Goal: Information Seeking & Learning: Learn about a topic

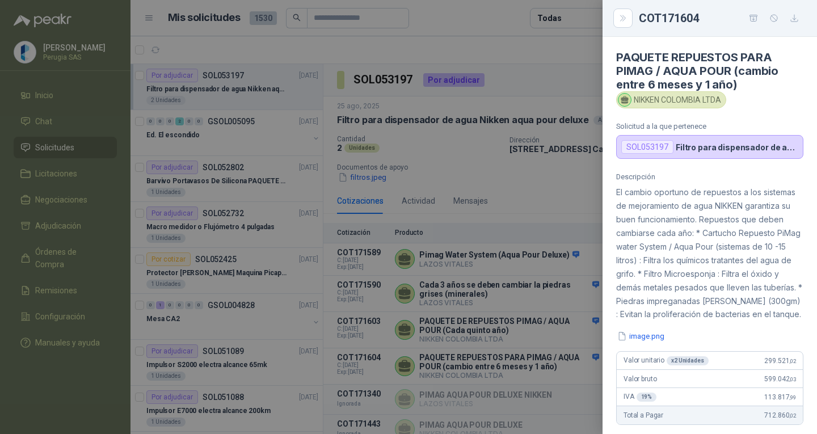
scroll to position [15, 0]
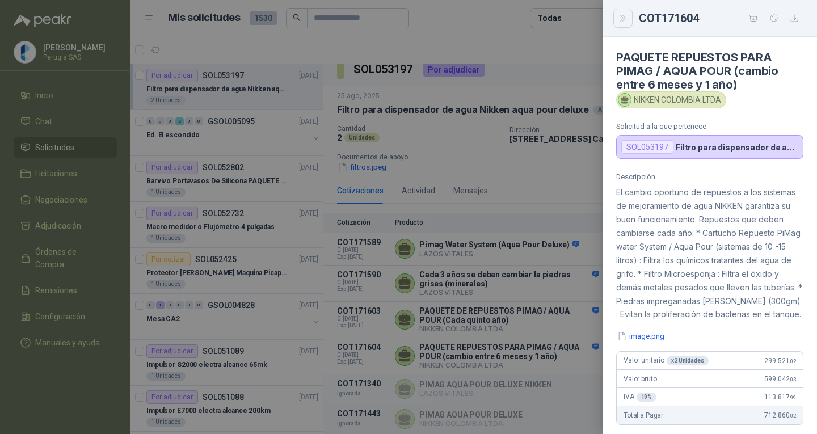
click at [622, 19] on icon "Close" at bounding box center [622, 18] width 5 height 6
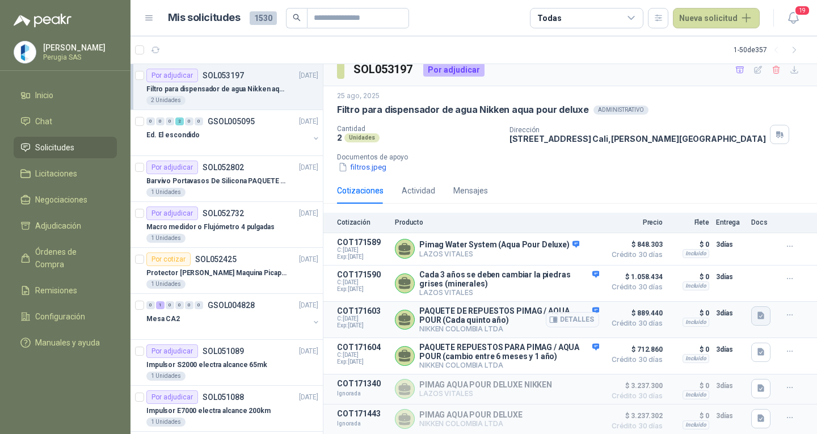
click at [757, 312] on icon "button" at bounding box center [762, 316] width 10 height 10
click at [733, 288] on button "image.png" at bounding box center [729, 288] width 49 height 12
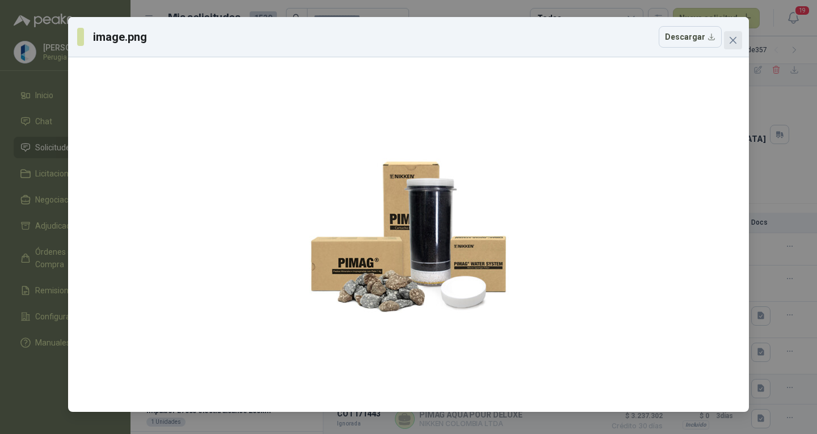
click at [735, 39] on icon "close" at bounding box center [733, 40] width 7 height 7
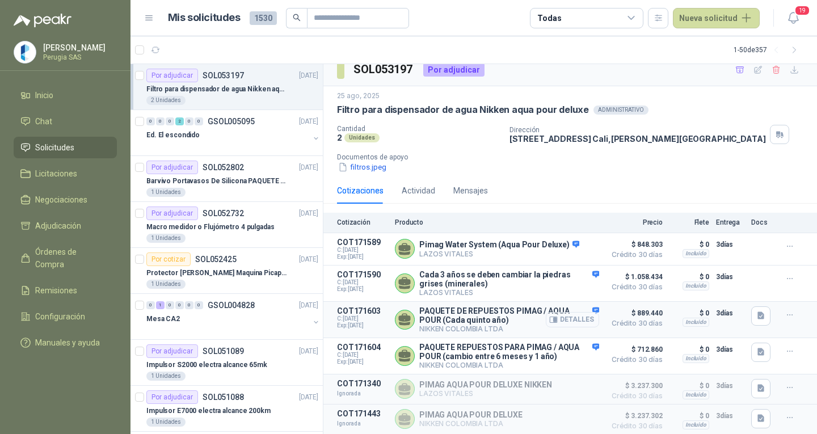
click at [563, 316] on button "Detalles" at bounding box center [572, 319] width 53 height 15
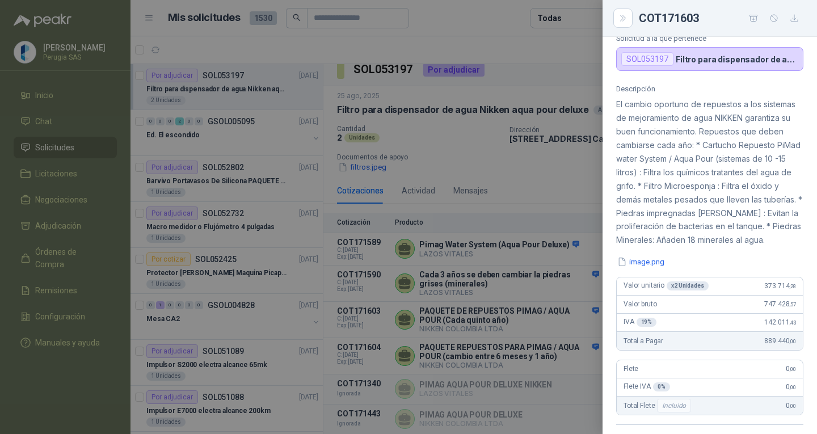
scroll to position [7, 0]
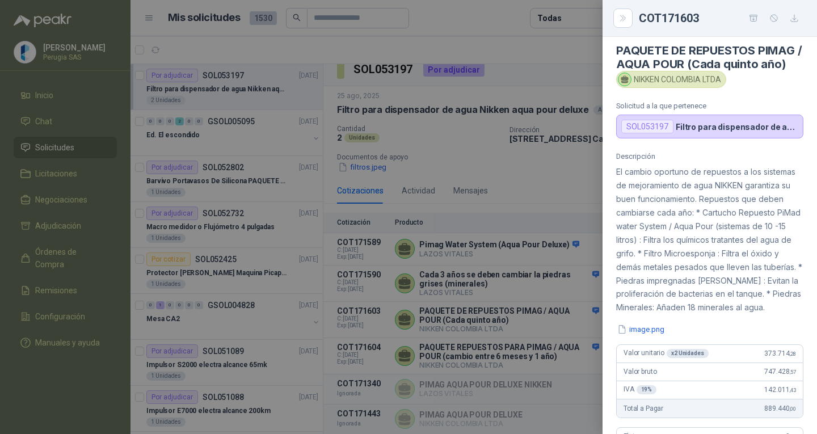
click at [655, 363] on div "Descripción El cambio oportuno de repuestos a los sistemas de mejoramiento de a…" at bounding box center [710, 355] width 215 height 407
click at [653, 336] on button "image.png" at bounding box center [641, 330] width 49 height 12
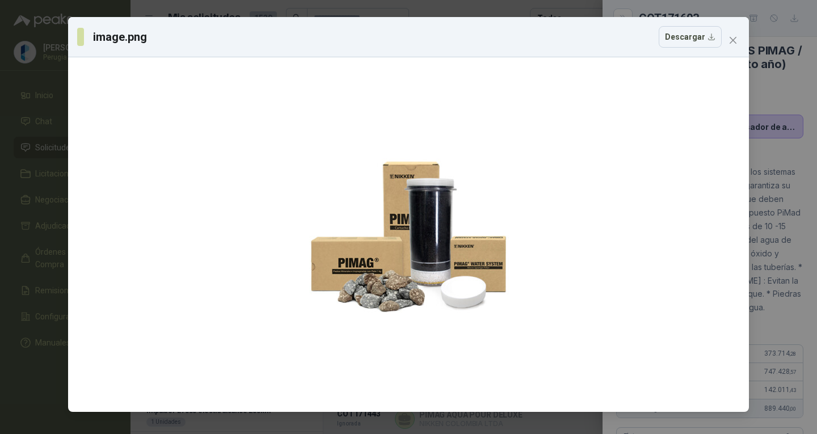
click at [744, 39] on div "image.png Descargar" at bounding box center [408, 37] width 681 height 40
click at [739, 40] on span "Close" at bounding box center [733, 40] width 18 height 9
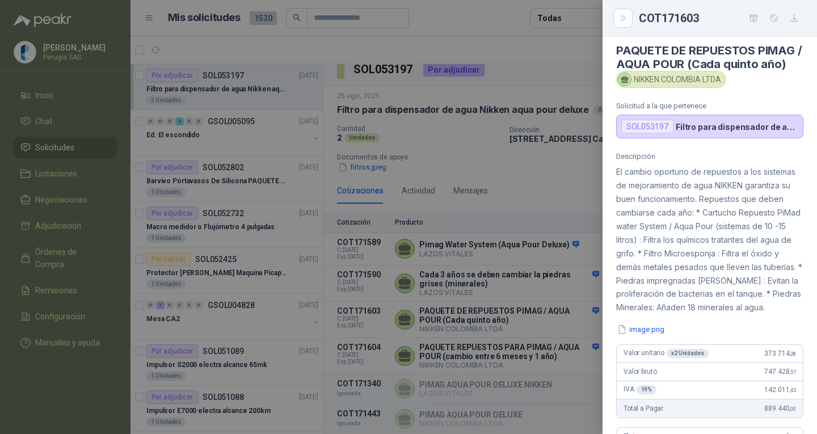
click at [531, 157] on div at bounding box center [408, 217] width 817 height 434
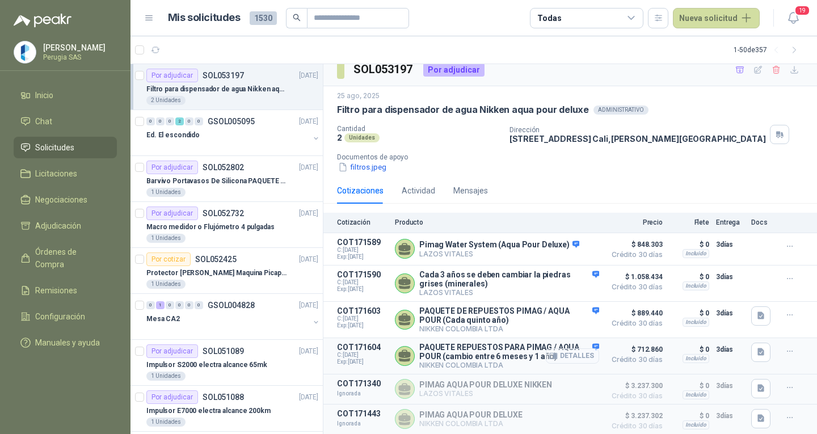
click at [559, 351] on button "Detalles" at bounding box center [572, 356] width 53 height 15
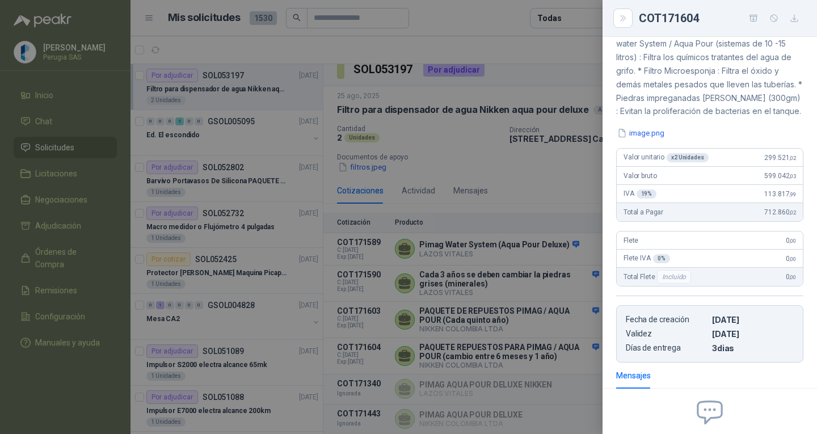
scroll to position [50, 0]
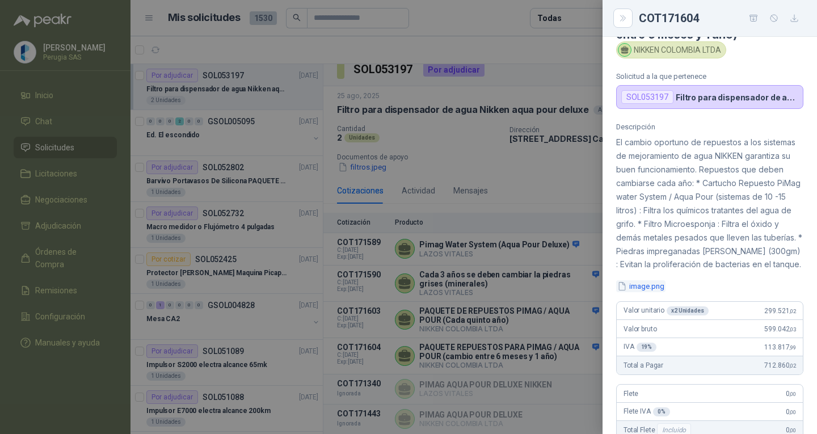
click at [640, 292] on button "image.png" at bounding box center [641, 286] width 49 height 12
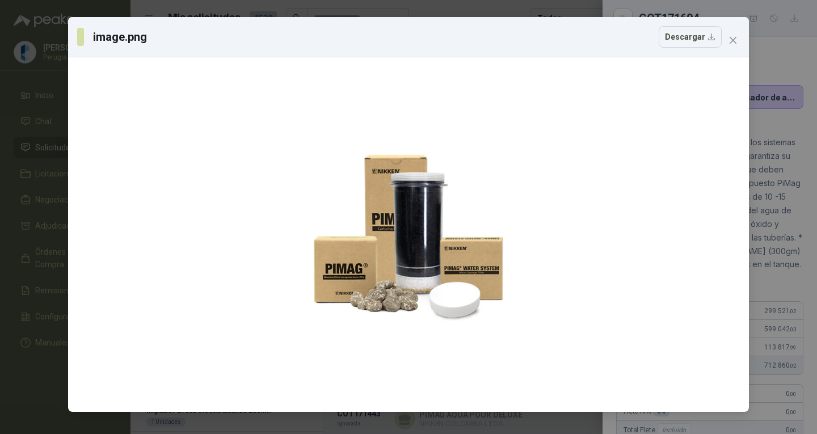
click at [729, 40] on icon "close" at bounding box center [733, 40] width 9 height 9
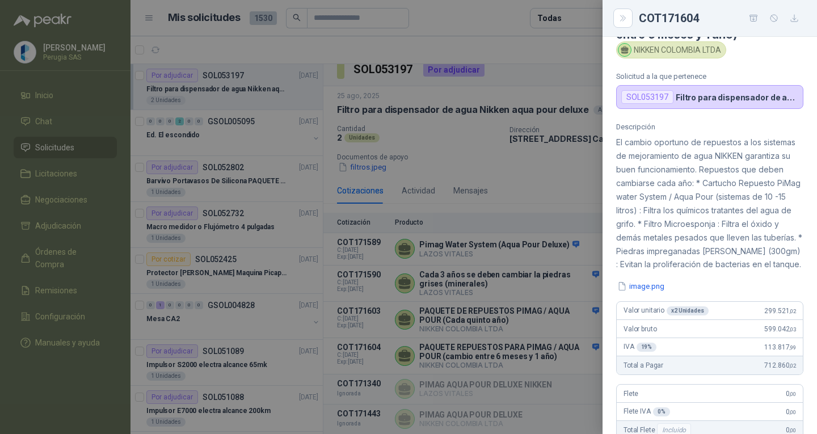
click at [516, 163] on div at bounding box center [408, 217] width 817 height 434
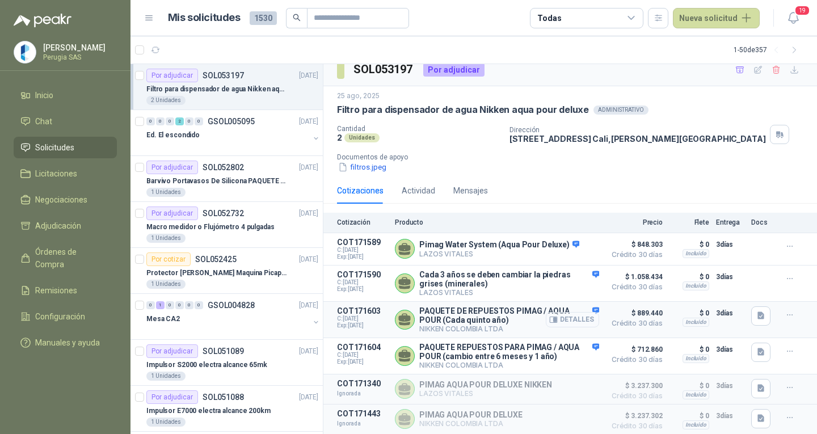
click at [567, 321] on button "Detalles" at bounding box center [572, 319] width 53 height 15
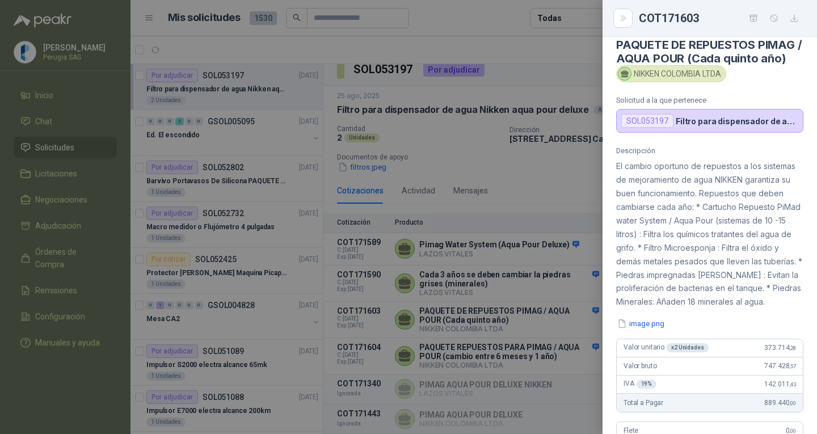
scroll to position [7, 0]
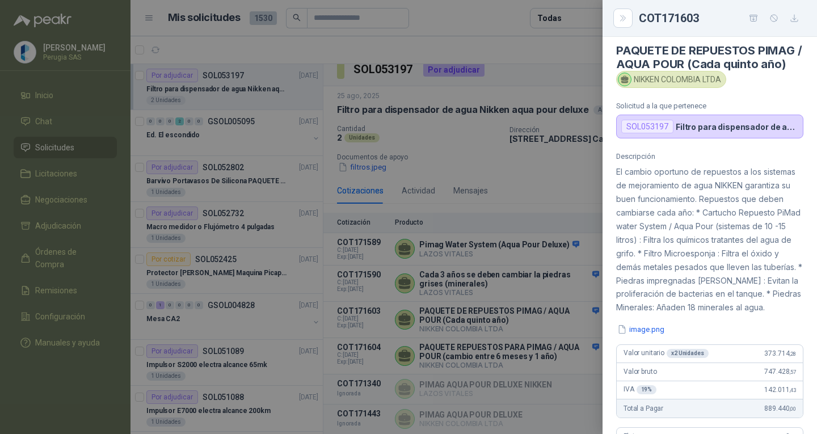
click at [539, 165] on div at bounding box center [408, 217] width 817 height 434
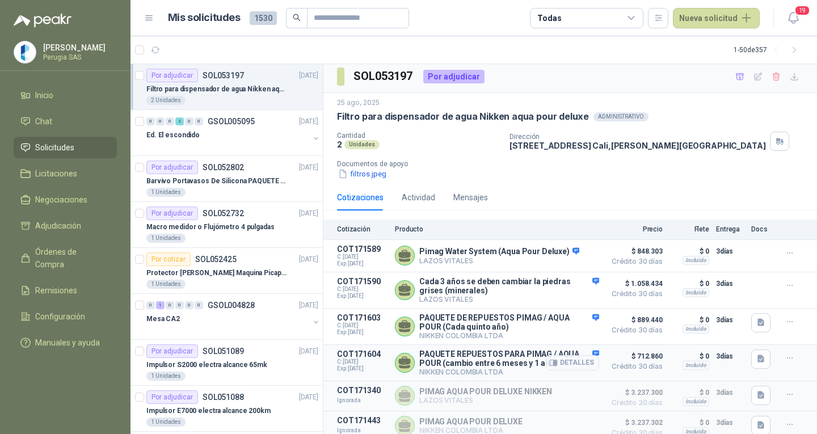
scroll to position [0, 0]
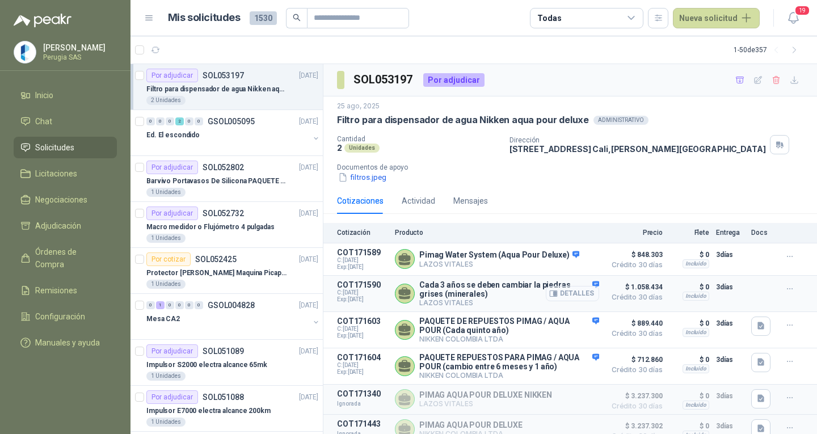
click at [562, 293] on button "Detalles" at bounding box center [572, 293] width 53 height 15
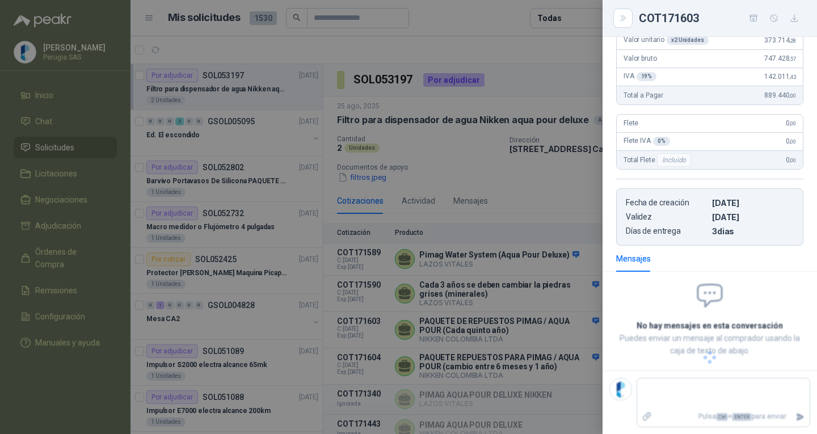
scroll to position [186, 0]
click at [619, 18] on icon "Close" at bounding box center [624, 19] width 10 height 10
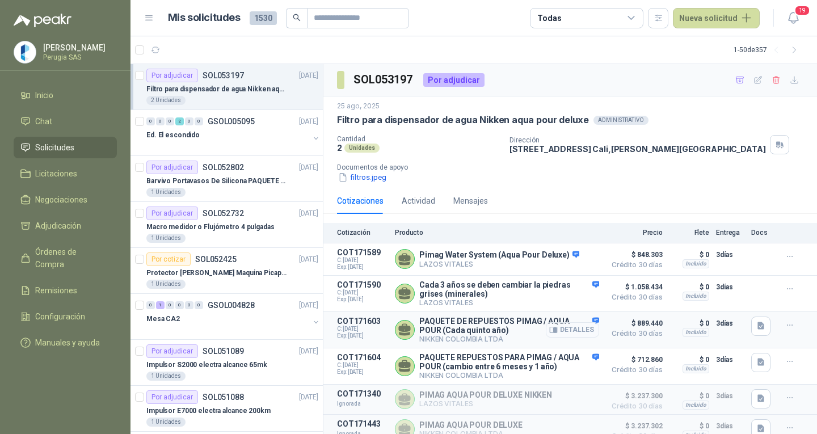
click at [552, 332] on button "Detalles" at bounding box center [572, 329] width 53 height 15
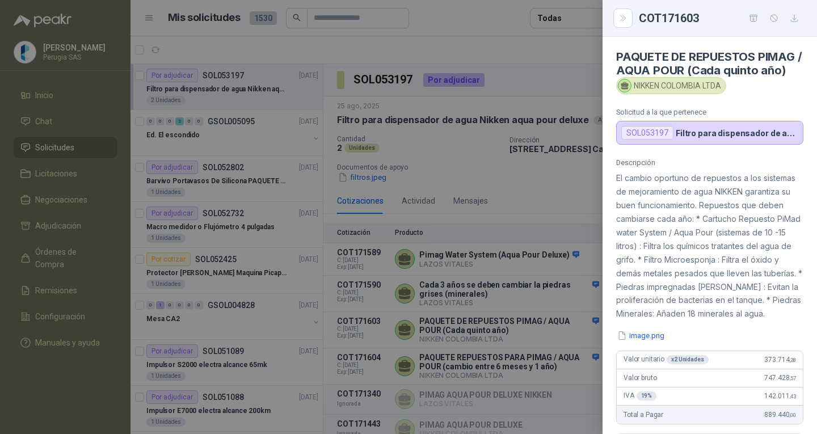
scroll to position [0, 0]
click at [492, 182] on div at bounding box center [408, 217] width 817 height 434
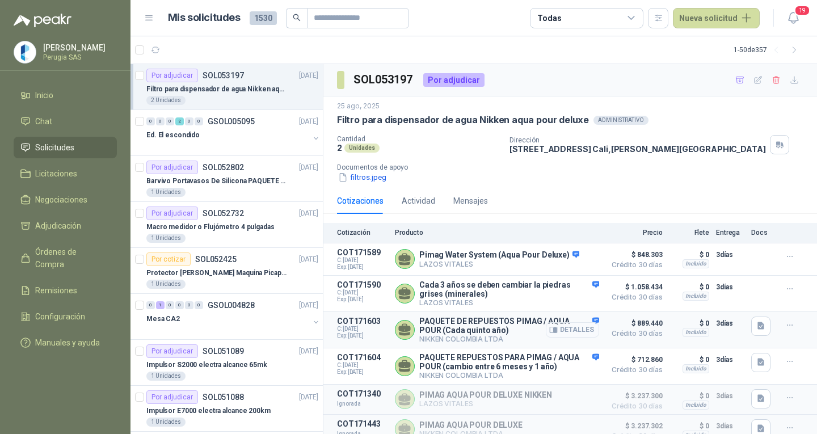
click at [574, 332] on button "Detalles" at bounding box center [572, 329] width 53 height 15
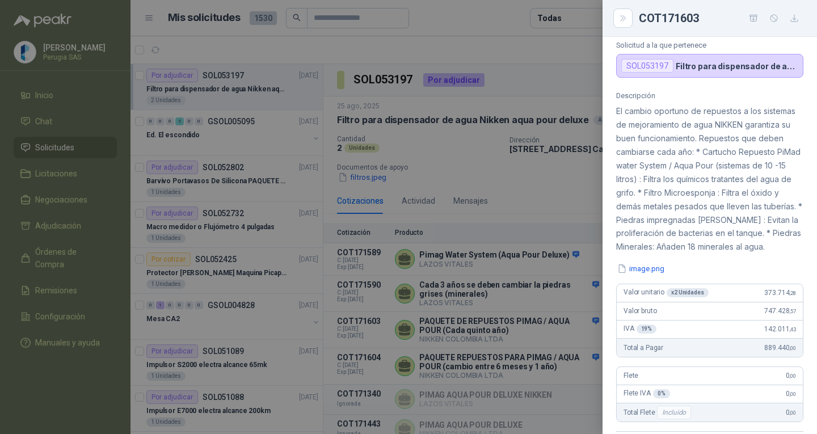
scroll to position [114, 0]
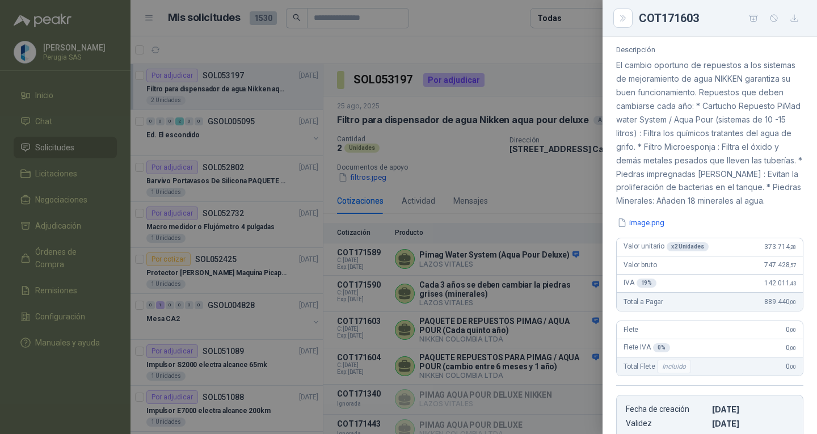
click at [540, 182] on div at bounding box center [408, 217] width 817 height 434
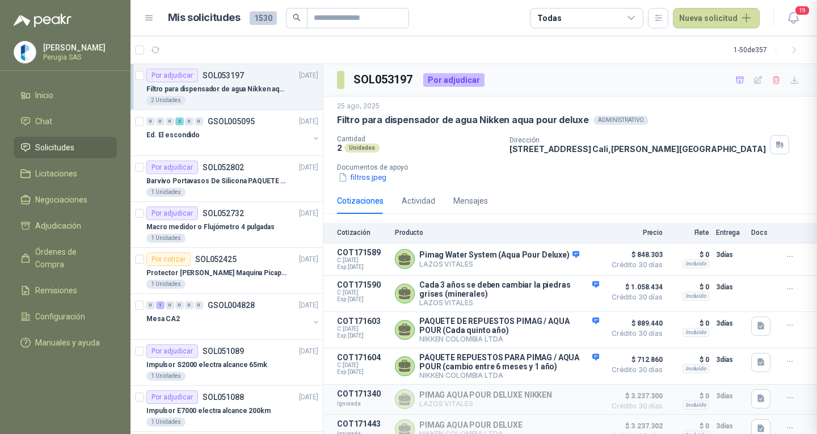
scroll to position [347, 0]
